Goal: Consume media (video, audio)

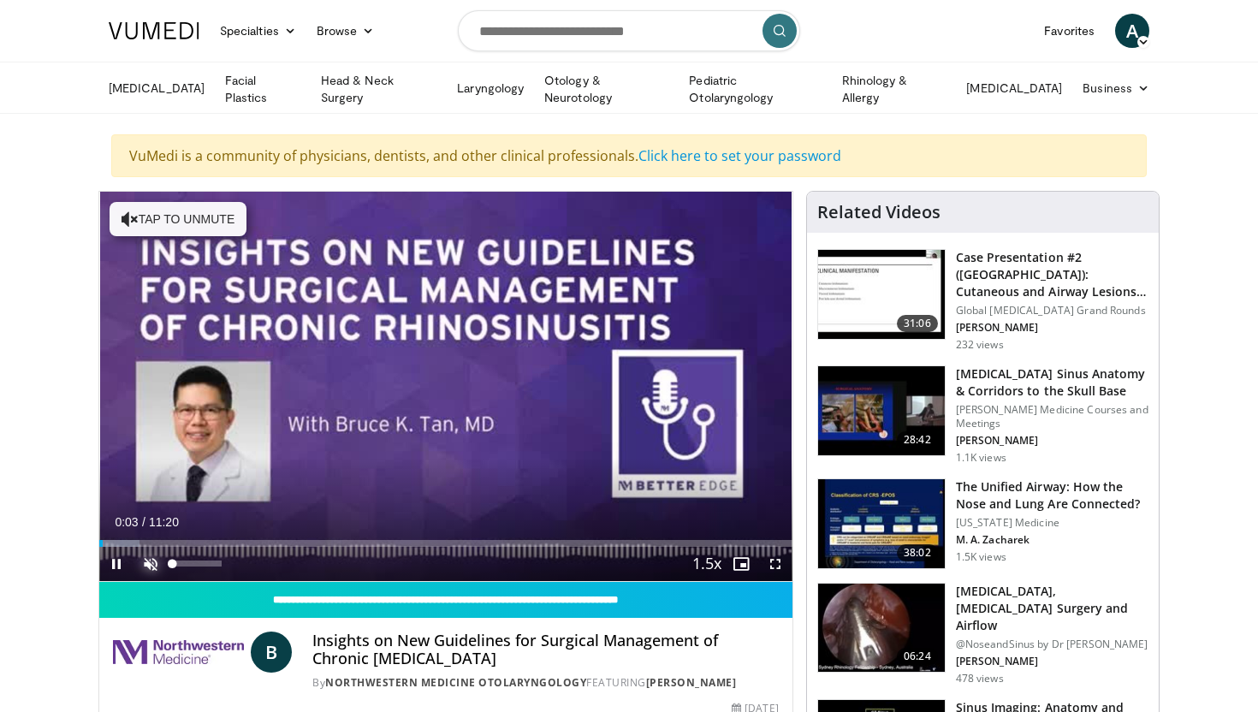
click at [150, 558] on span "Video Player" at bounding box center [151, 564] width 34 height 34
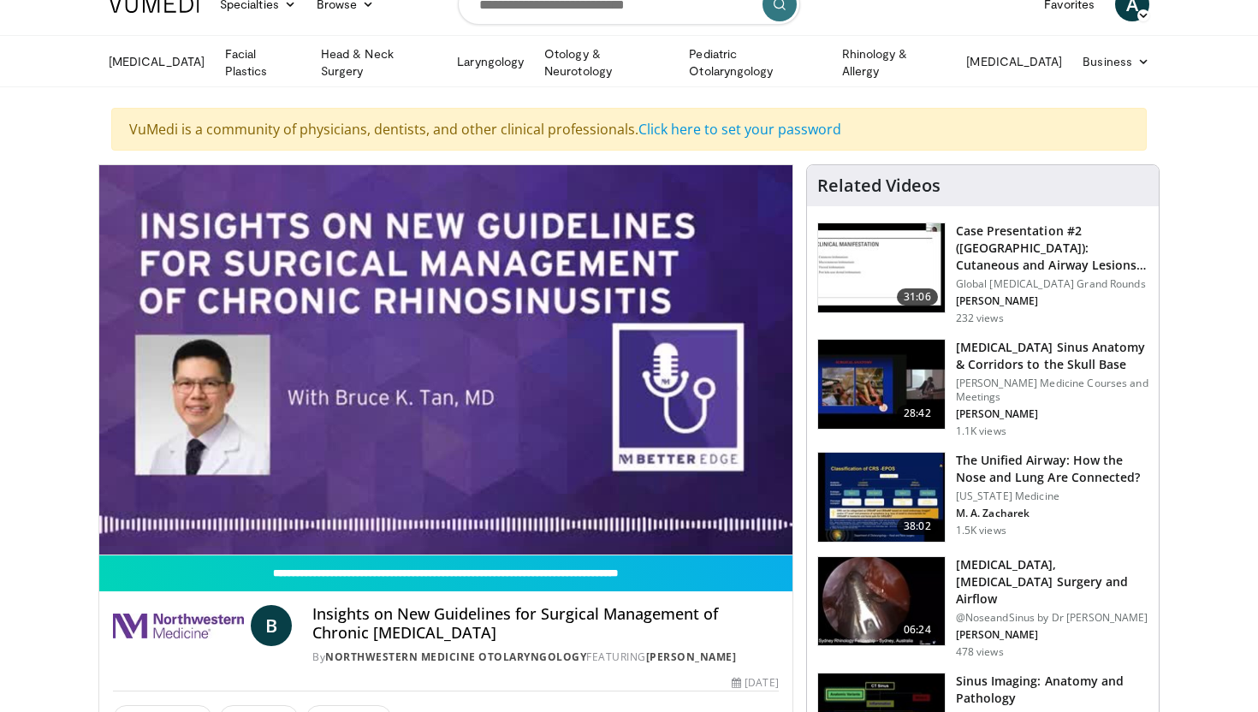
scroll to position [45, 0]
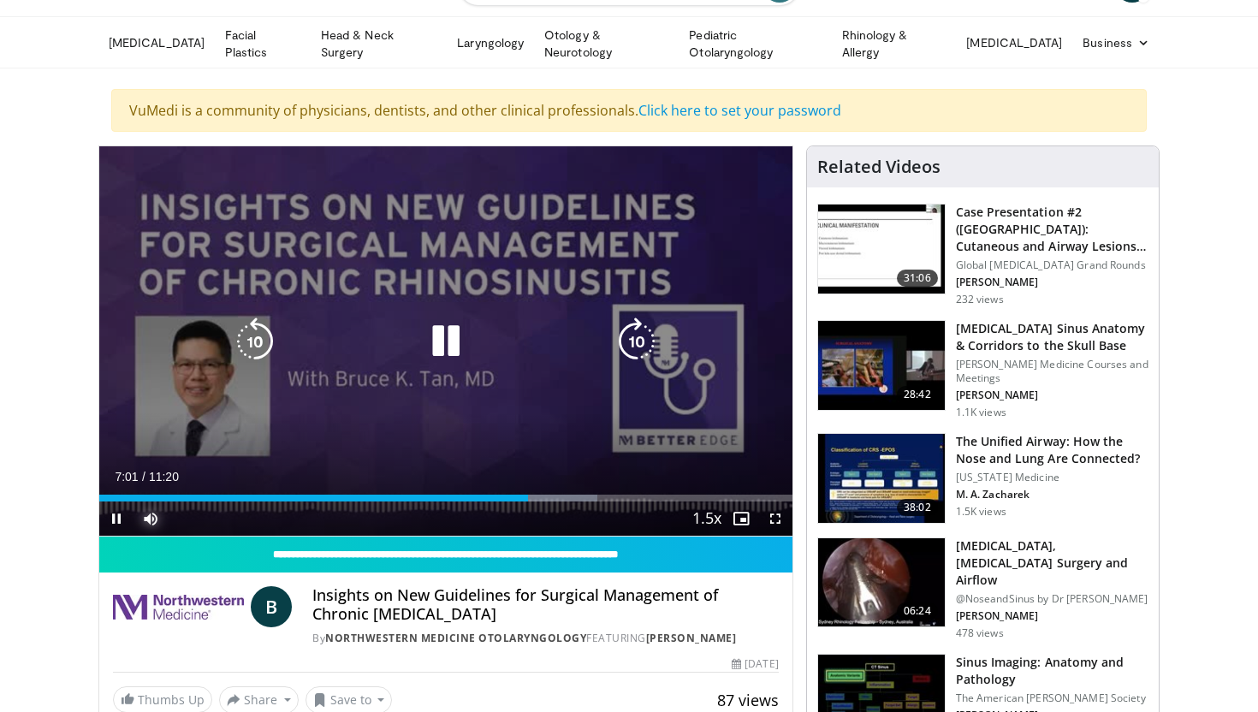
click at [134, 502] on button "Mute" at bounding box center [151, 519] width 34 height 34
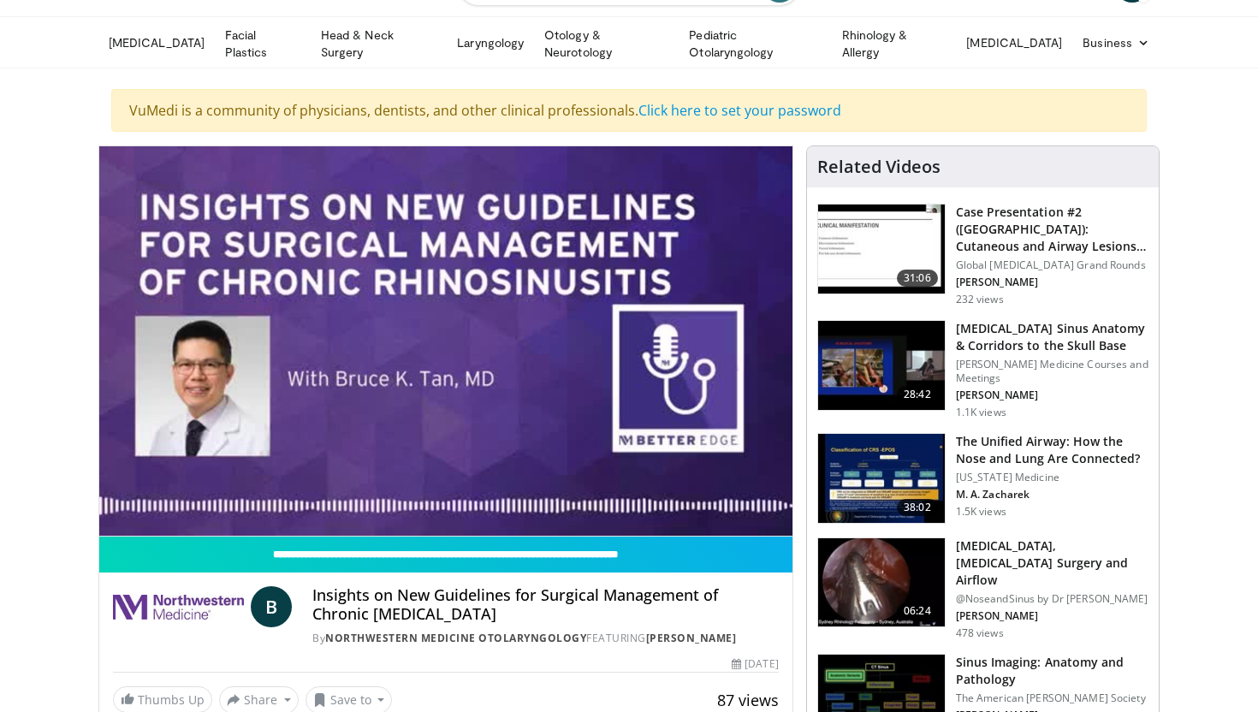
click at [134, 502] on button "Unmute" at bounding box center [151, 519] width 34 height 34
